Goal: Find specific page/section: Find specific page/section

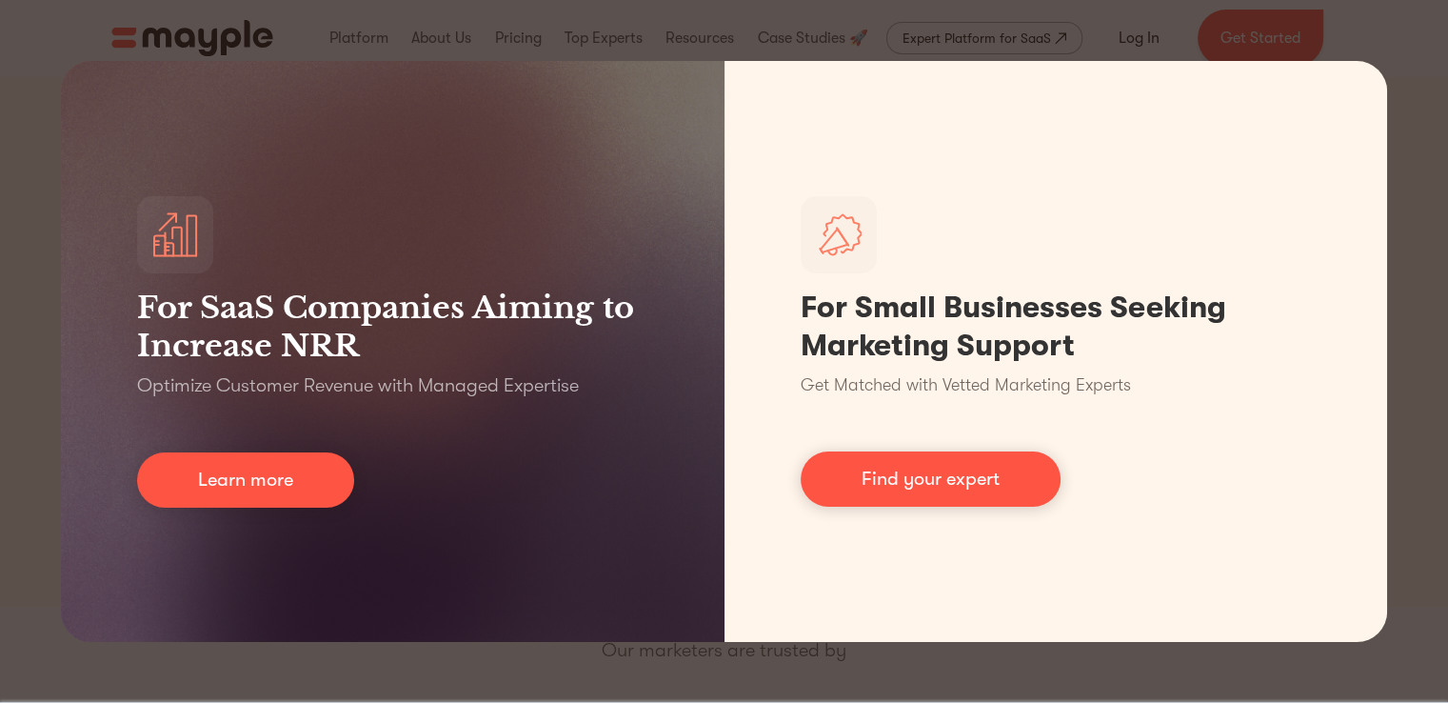
click at [864, 680] on div "For SaaS Companies Aiming to Increase NRR Optimize Customer Revenue with Manage…" at bounding box center [724, 351] width 1448 height 703
click at [1318, 21] on div "For SaaS Companies Aiming to Increase NRR Optimize Customer Revenue with Manage…" at bounding box center [724, 351] width 1448 height 703
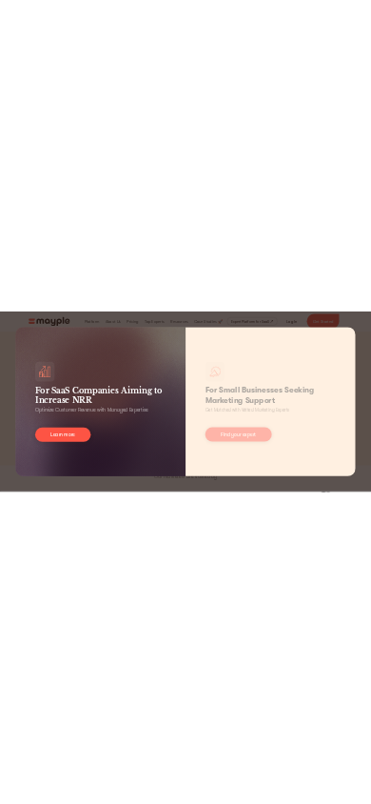
scroll to position [10, 0]
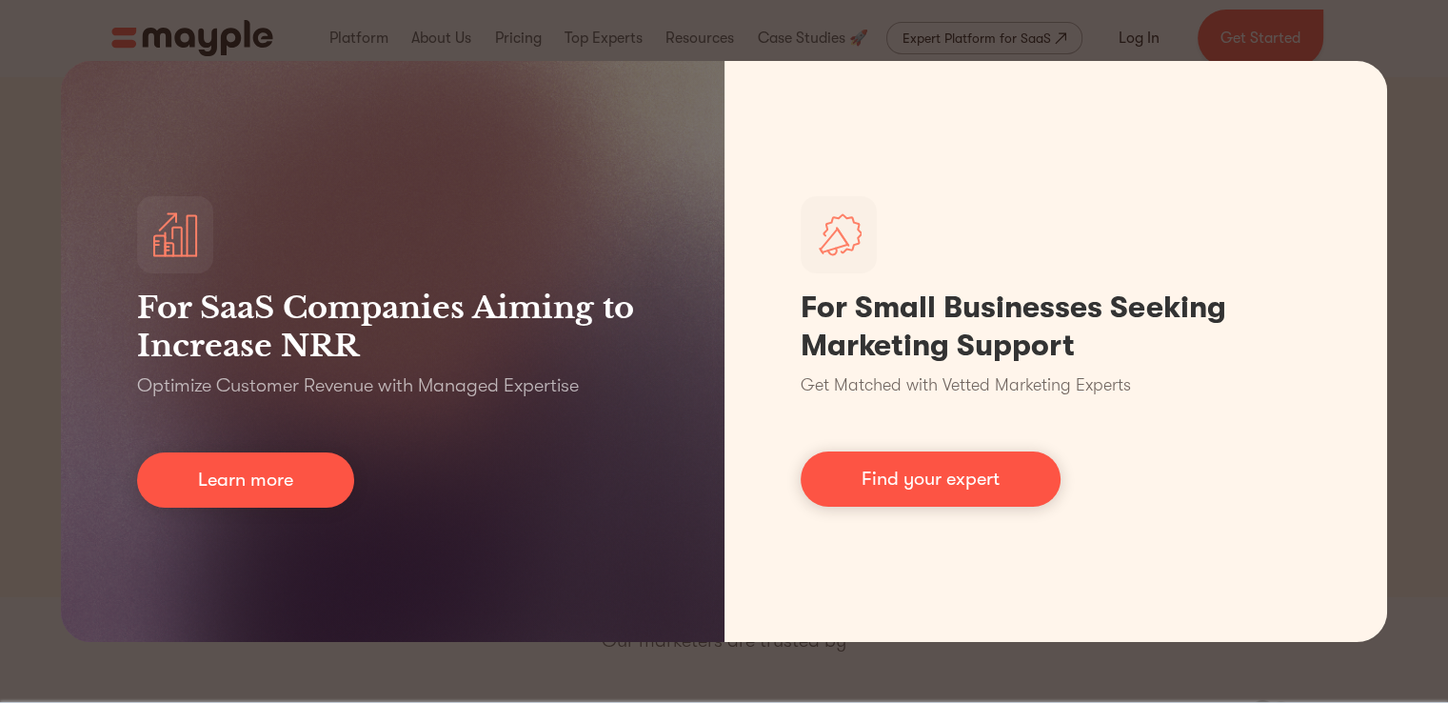
click at [662, 658] on div "For SaaS Companies Aiming to Increase NRR Optimize Customer Revenue with Manage…" at bounding box center [724, 351] width 1448 height 703
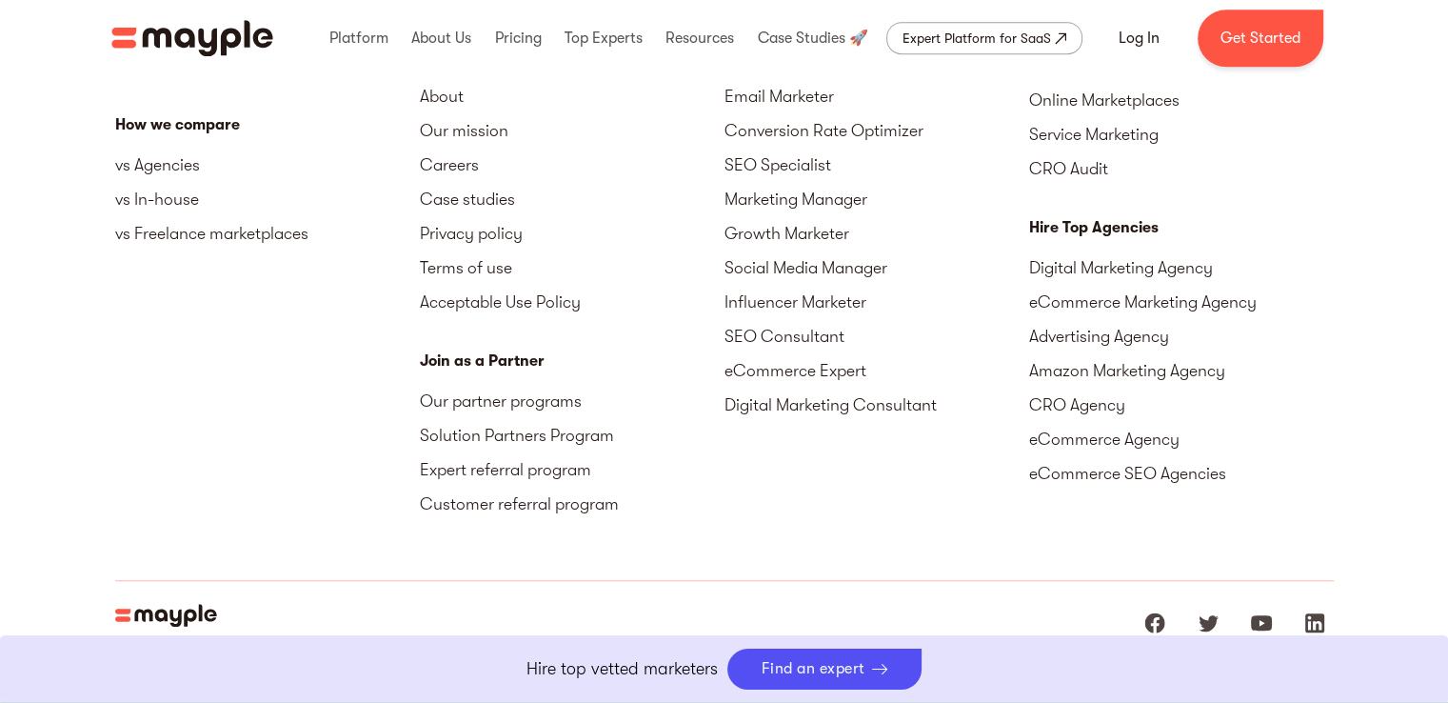
scroll to position [8782, 0]
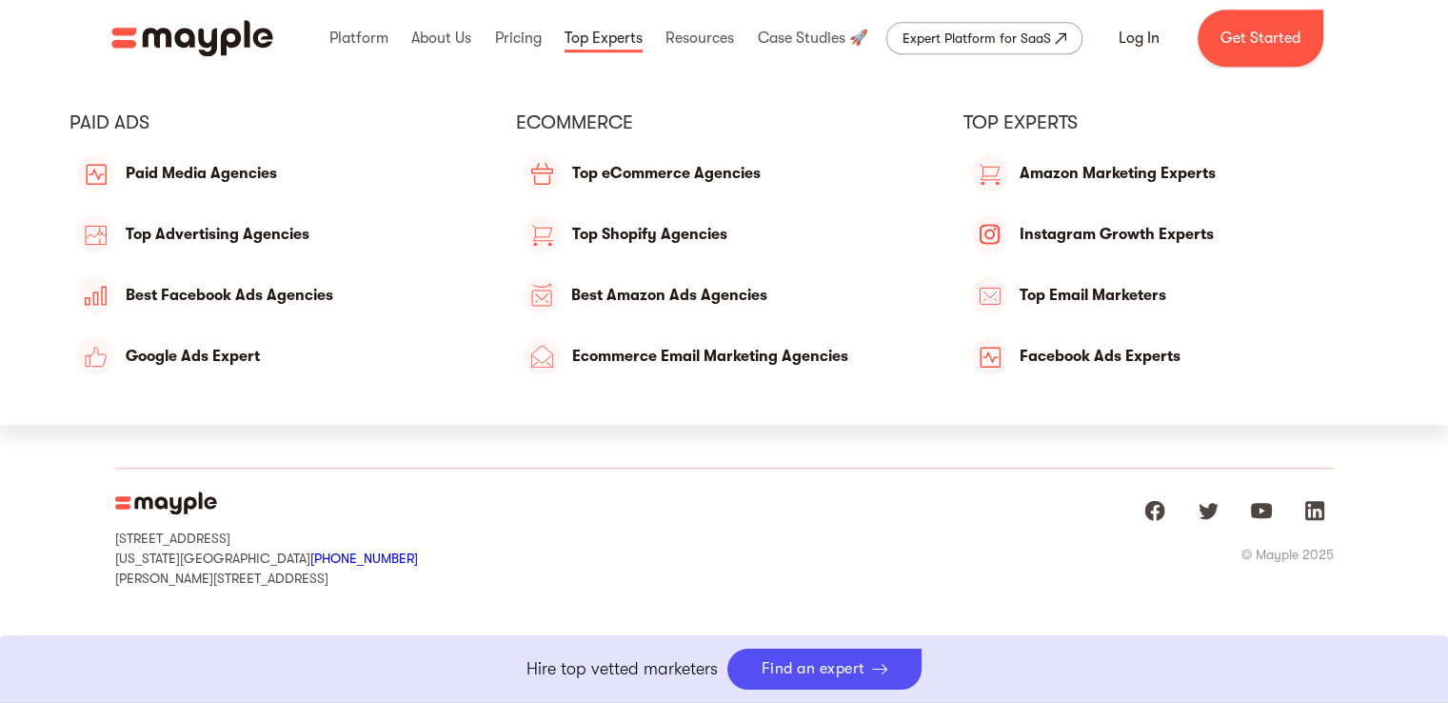
click at [613, 42] on link at bounding box center [604, 38] width 88 height 61
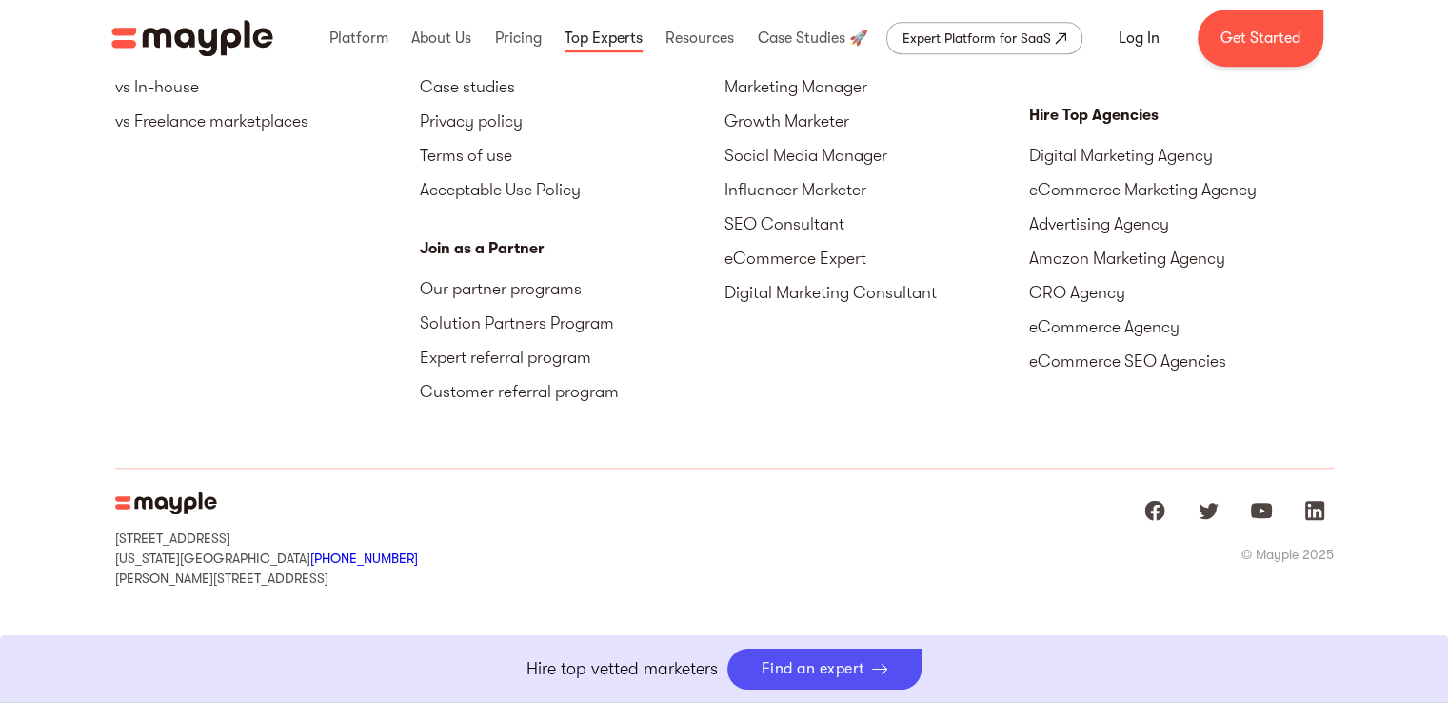
click at [613, 42] on link at bounding box center [604, 38] width 88 height 61
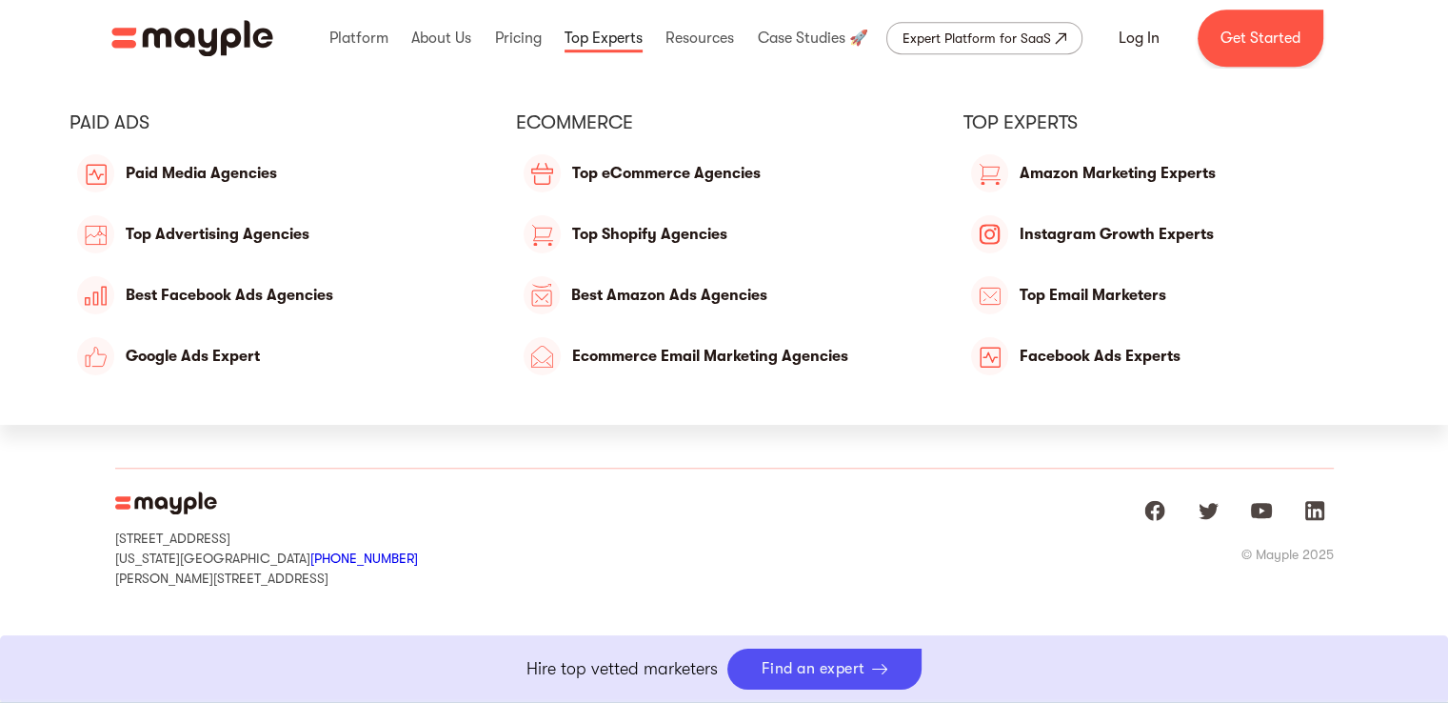
click at [613, 42] on link at bounding box center [604, 38] width 88 height 61
click at [251, 347] on link "Google Ads Expert" at bounding box center [278, 356] width 416 height 46
